Goal: Transaction & Acquisition: Purchase product/service

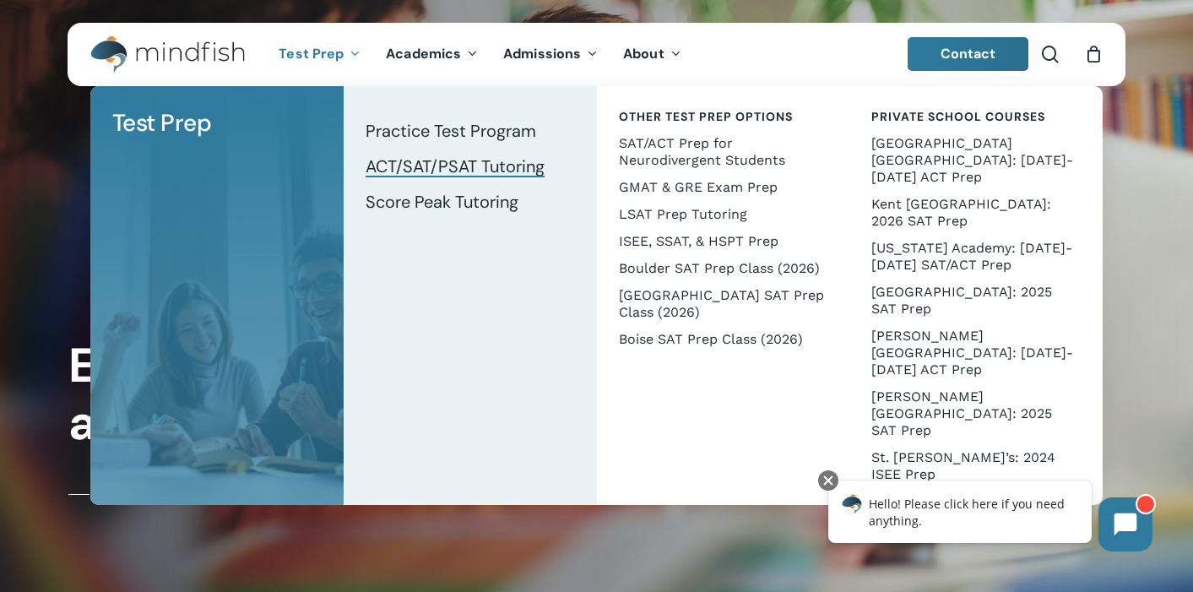
click at [389, 165] on span "ACT/SAT/PSAT Tutoring" at bounding box center [454, 166] width 179 height 22
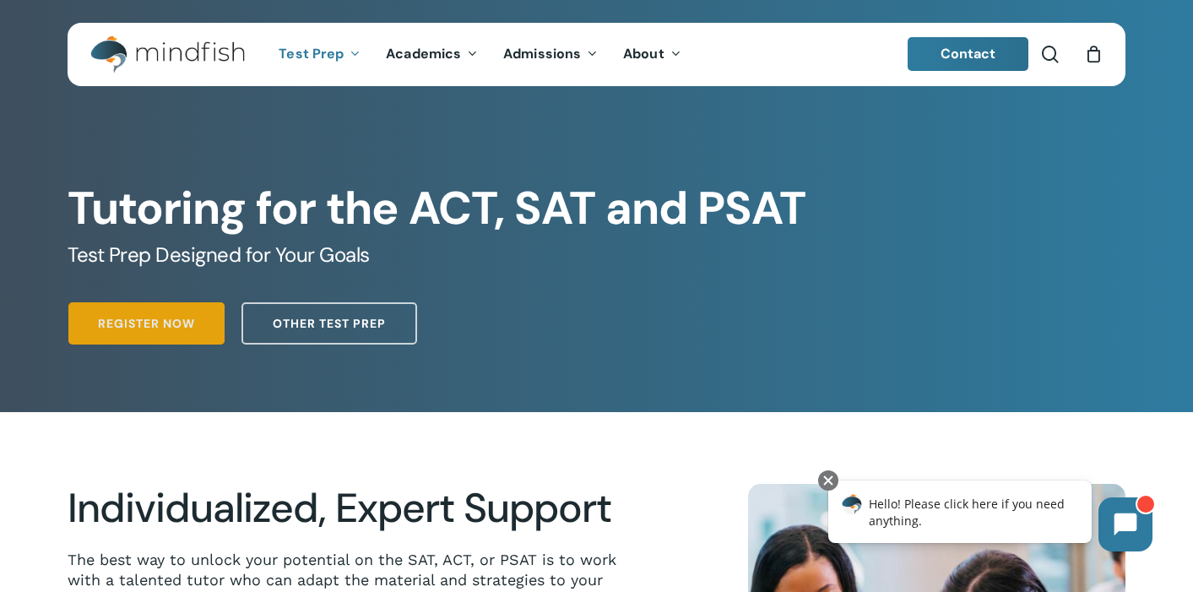
click at [165, 339] on link "Register Now" at bounding box center [146, 323] width 156 height 42
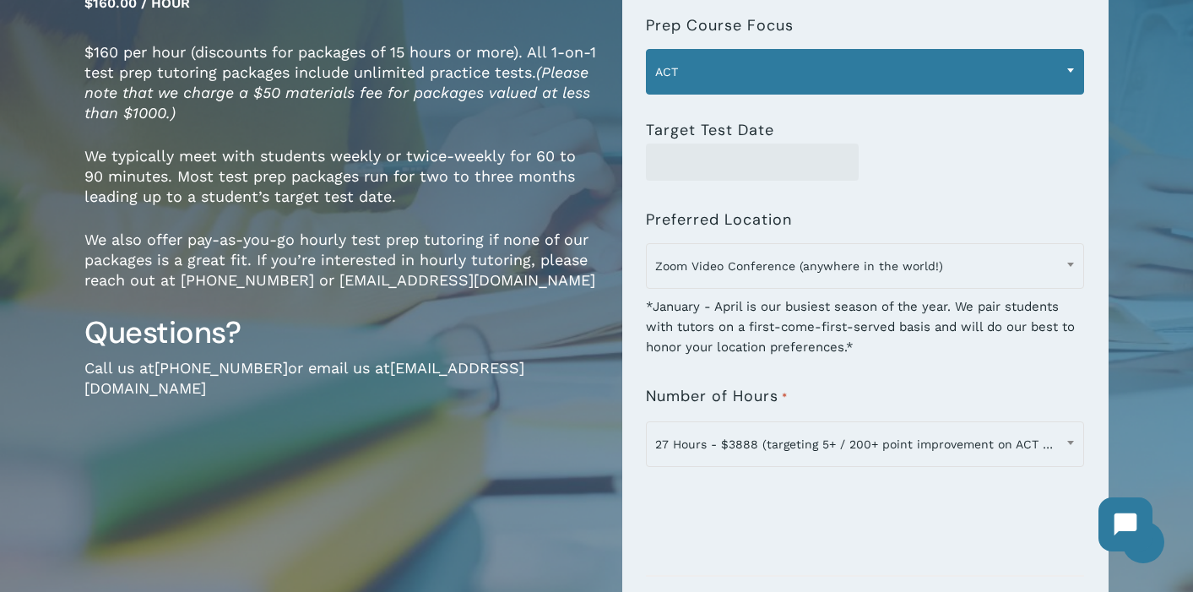
scroll to position [282, 0]
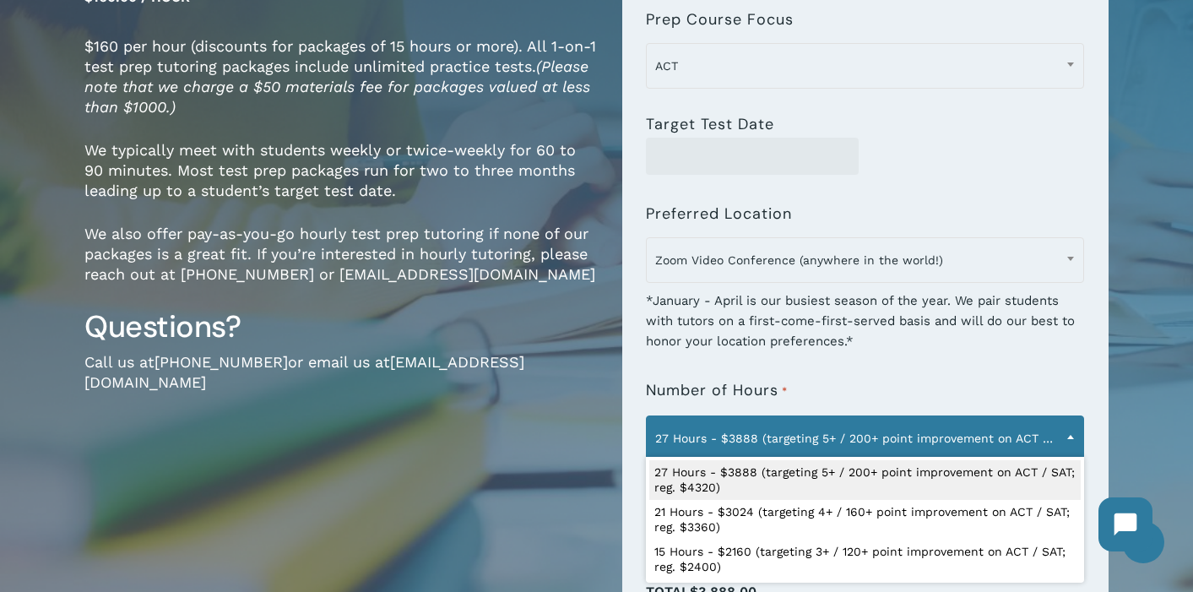
click at [735, 447] on span "27 Hours - $3888 (targeting 5+ / 200+ point improvement on ACT / SAT; reg. $432…" at bounding box center [864, 437] width 436 height 35
